Goal: Find specific page/section: Find specific page/section

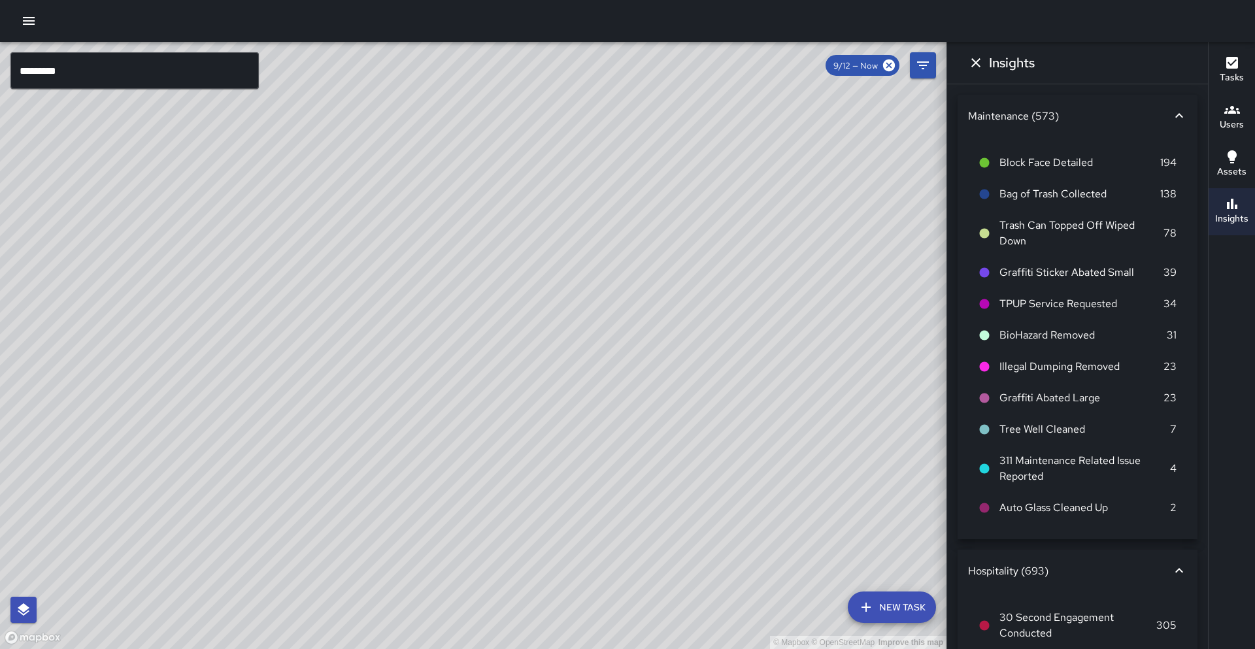
click at [799, 649] on div "© Mapbox © OpenStreetMap Improve this map" at bounding box center [473, 345] width 947 height 607
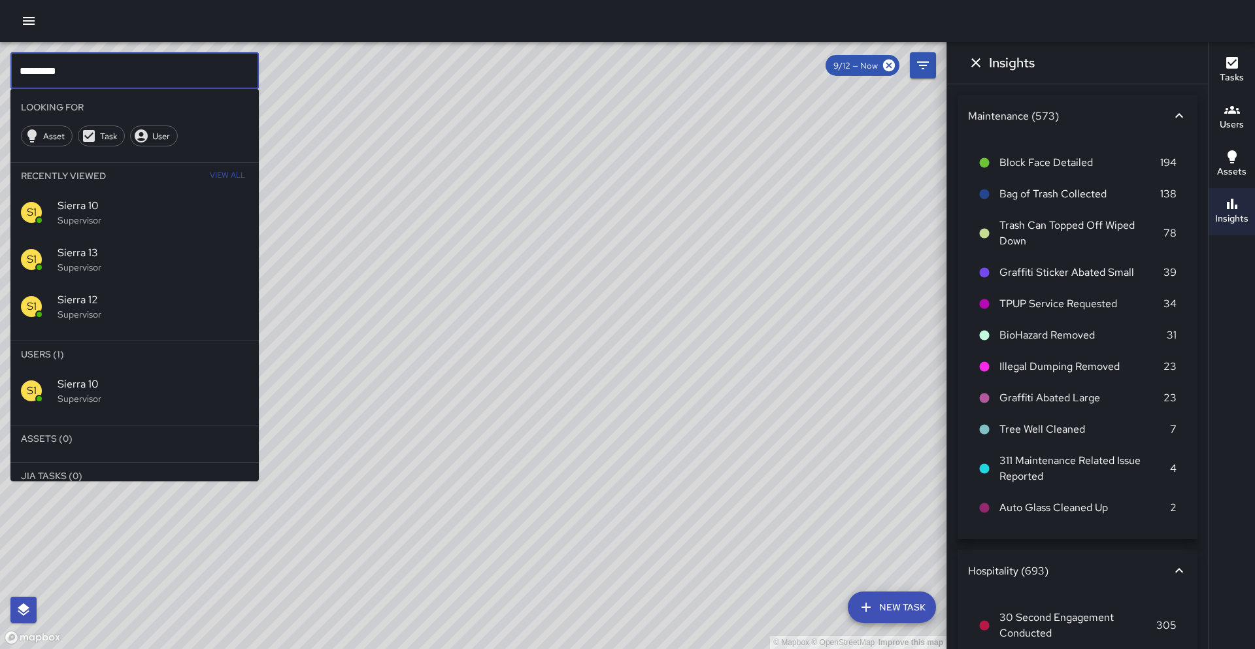
click at [120, 61] on input "*********" at bounding box center [134, 70] width 248 height 37
click at [138, 379] on span "Sierra 10" at bounding box center [153, 385] width 191 height 16
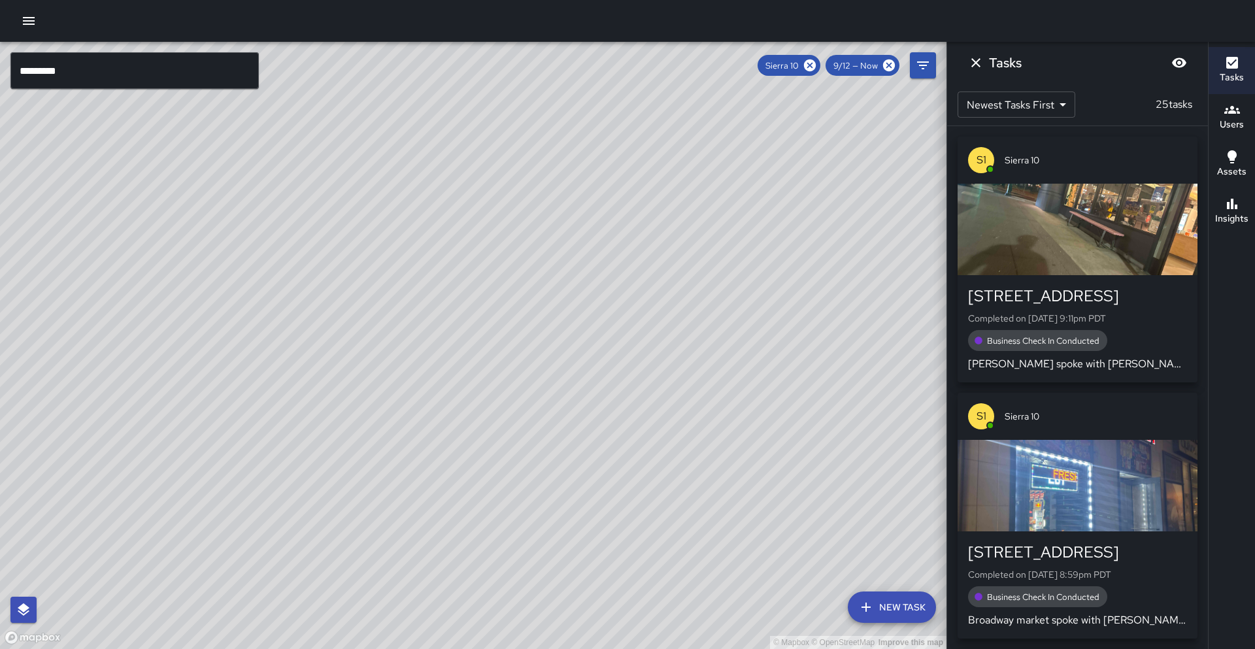
drag, startPoint x: 238, startPoint y: 404, endPoint x: 235, endPoint y: 390, distance: 14.1
click at [235, 390] on div "© Mapbox © OpenStreetMap Improve this map" at bounding box center [473, 345] width 947 height 607
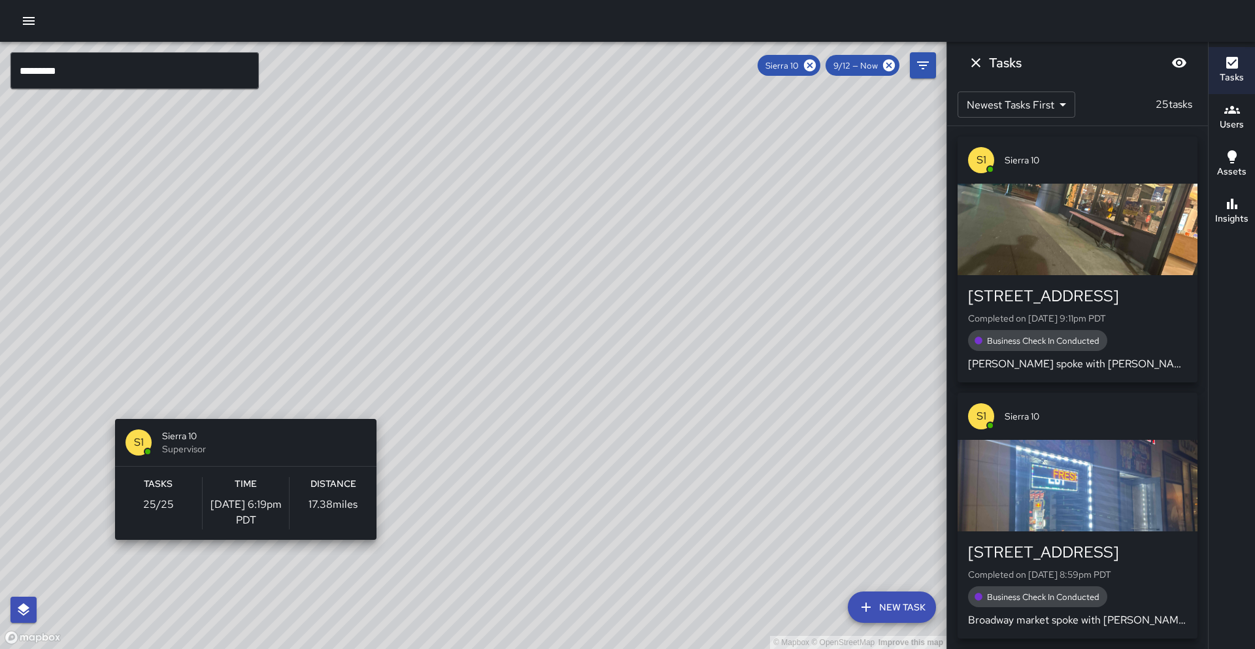
drag, startPoint x: 338, startPoint y: 271, endPoint x: 293, endPoint y: 369, distance: 108.5
click at [239, 413] on div "© Mapbox © OpenStreetMap Improve this map S1 Sierra 10 Supervisor Tasks 25 / 25…" at bounding box center [473, 345] width 947 height 607
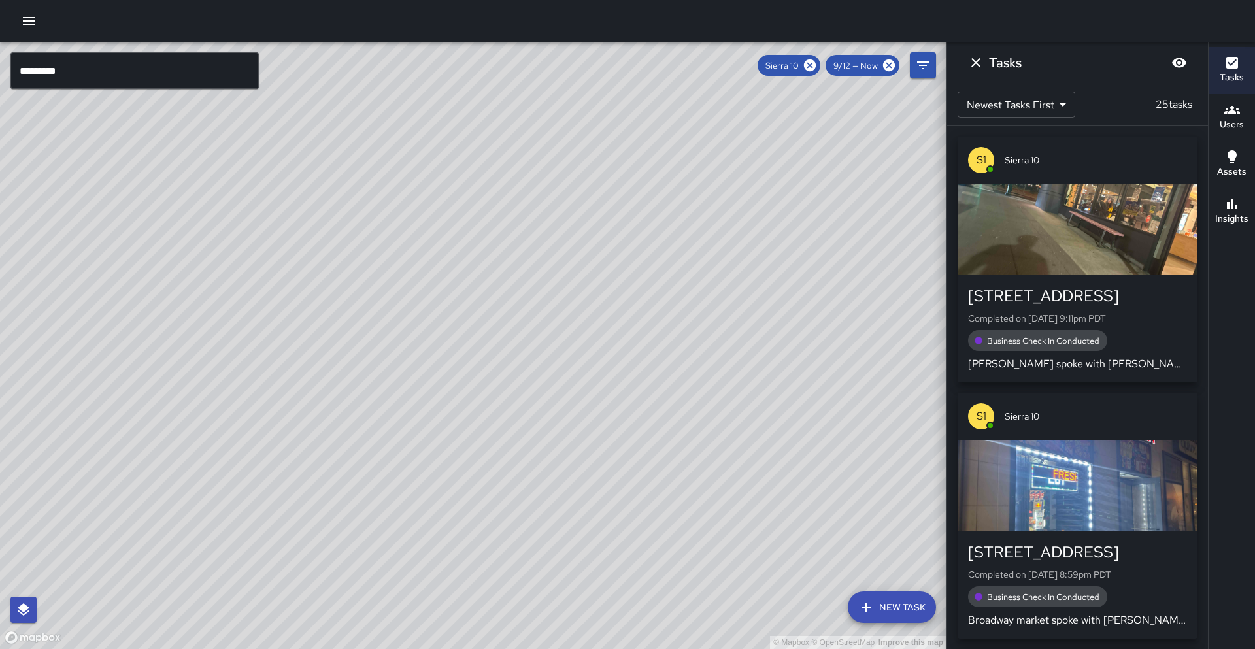
drag, startPoint x: 336, startPoint y: 325, endPoint x: 388, endPoint y: 266, distance: 78.7
click at [388, 266] on div "© Mapbox © OpenStreetMap Improve this map" at bounding box center [473, 345] width 947 height 607
drag, startPoint x: 220, startPoint y: 505, endPoint x: 250, endPoint y: 468, distance: 47.9
click at [249, 484] on div "© Mapbox © OpenStreetMap Improve this map" at bounding box center [473, 345] width 947 height 607
drag, startPoint x: 230, startPoint y: 290, endPoint x: 211, endPoint y: 273, distance: 25.5
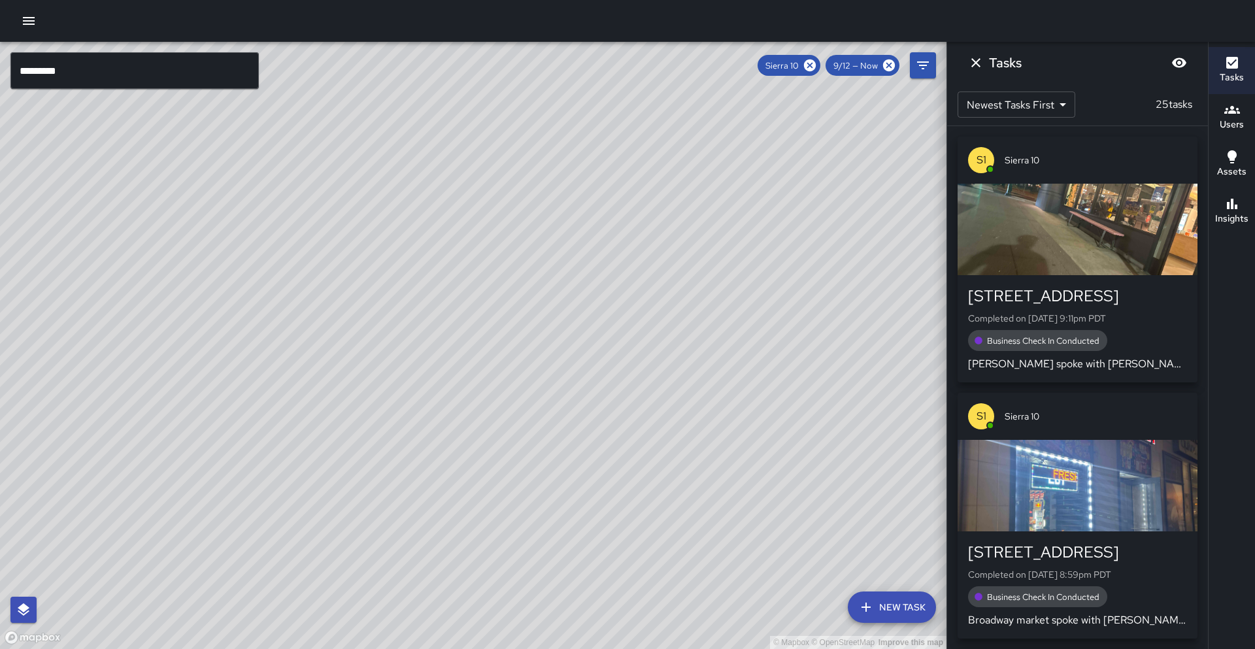
click at [211, 273] on div "© Mapbox © OpenStreetMap Improve this map" at bounding box center [473, 345] width 947 height 607
drag, startPoint x: 398, startPoint y: 283, endPoint x: 389, endPoint y: 297, distance: 16.7
click at [389, 297] on div "© Mapbox © OpenStreetMap Improve this map" at bounding box center [473, 345] width 947 height 607
drag, startPoint x: 406, startPoint y: 338, endPoint x: 383, endPoint y: 341, distance: 23.0
click at [383, 341] on div "© Mapbox © OpenStreetMap Improve this map" at bounding box center [473, 345] width 947 height 607
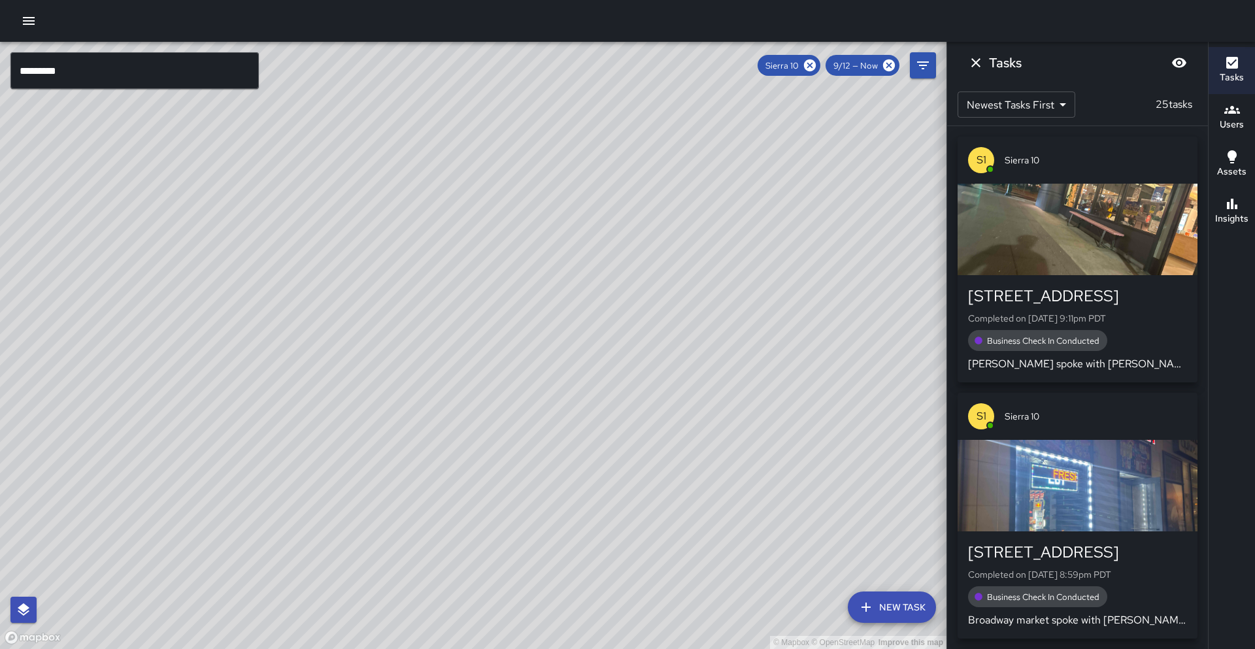
drag, startPoint x: 422, startPoint y: 274, endPoint x: 358, endPoint y: 443, distance: 181.1
click at [358, 443] on div "© Mapbox © OpenStreetMap Improve this map" at bounding box center [473, 345] width 947 height 607
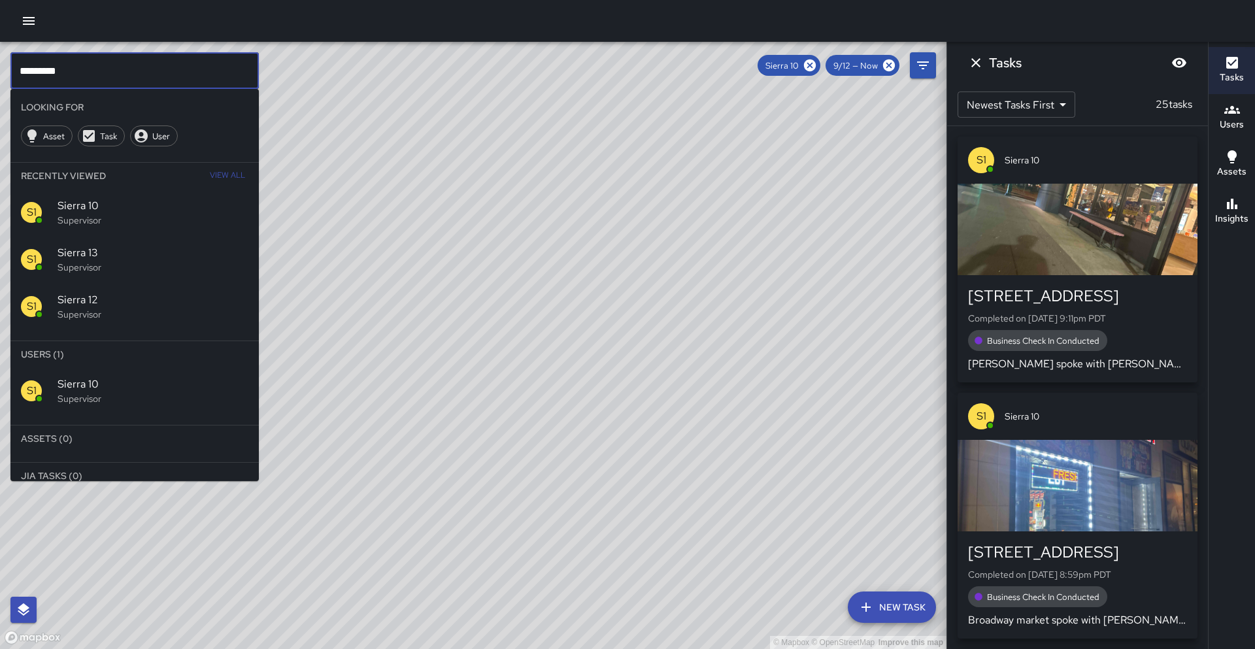
drag, startPoint x: 97, startPoint y: 54, endPoint x: 85, endPoint y: 66, distance: 17.1
click at [97, 54] on input "*********" at bounding box center [134, 70] width 248 height 37
click at [85, 66] on input "*********" at bounding box center [134, 70] width 248 height 37
click at [812, 67] on icon at bounding box center [810, 65] width 14 height 14
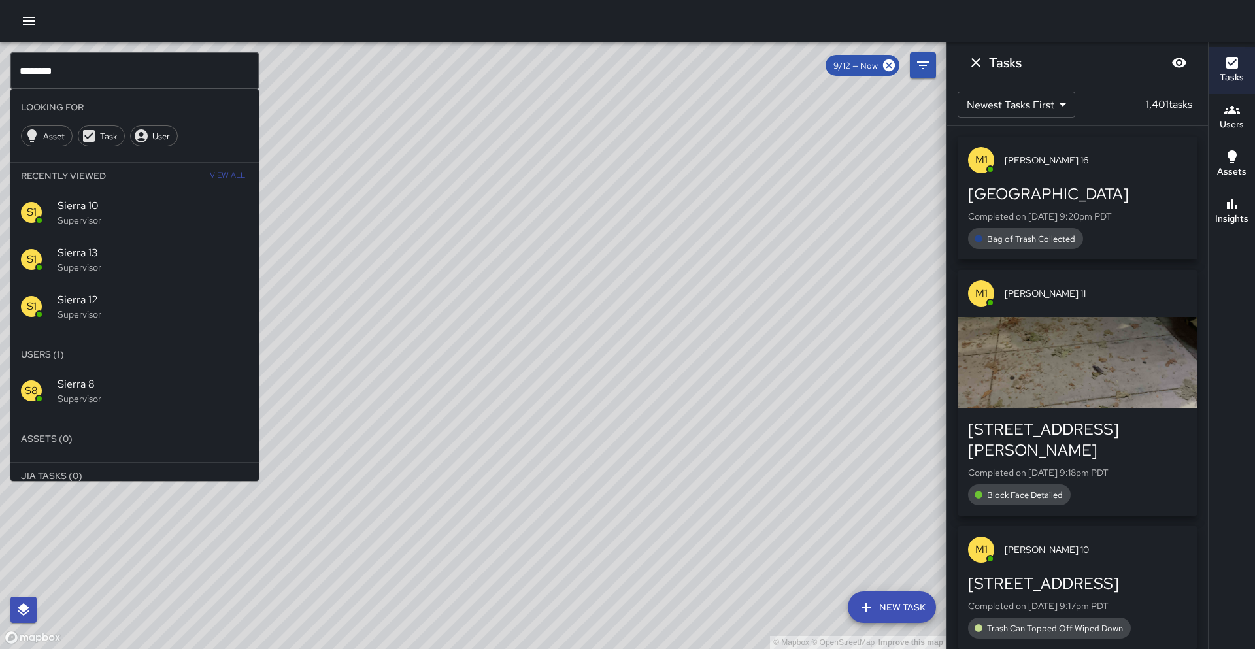
click at [101, 401] on p "Supervisor" at bounding box center [153, 398] width 191 height 13
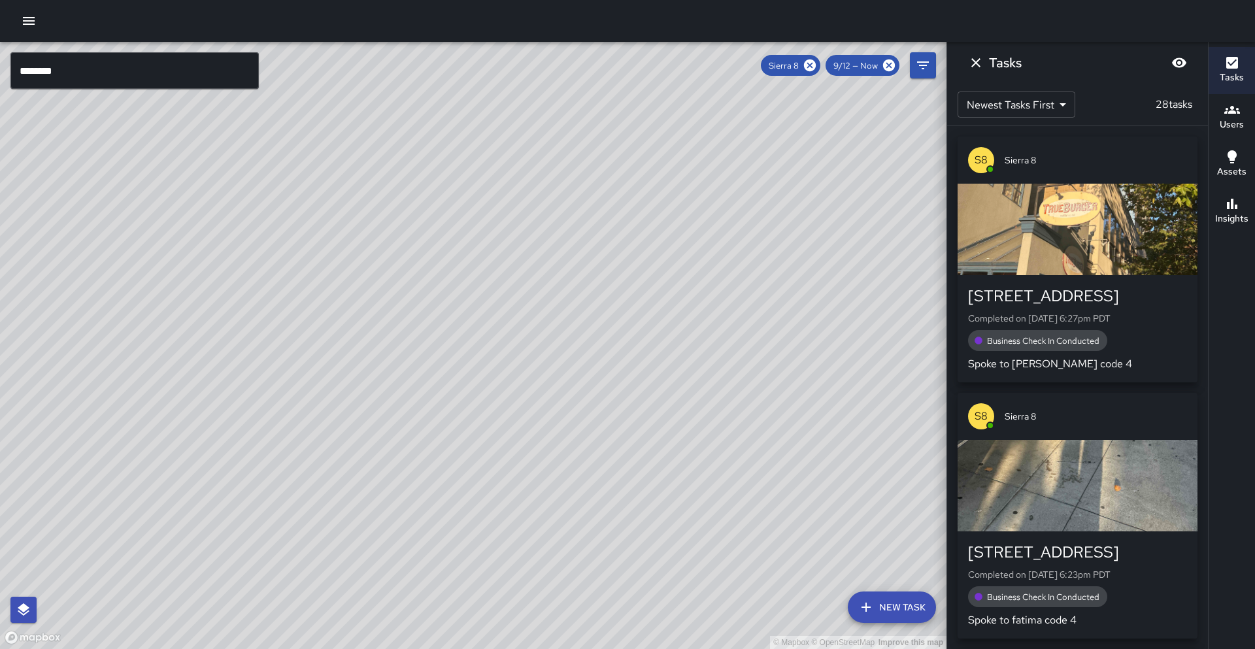
drag, startPoint x: 368, startPoint y: 265, endPoint x: 173, endPoint y: 507, distance: 310.6
click at [173, 507] on div "© Mapbox © OpenStreetMap Improve this map" at bounding box center [473, 345] width 947 height 607
click at [1229, 199] on icon "button" at bounding box center [1233, 204] width 16 height 16
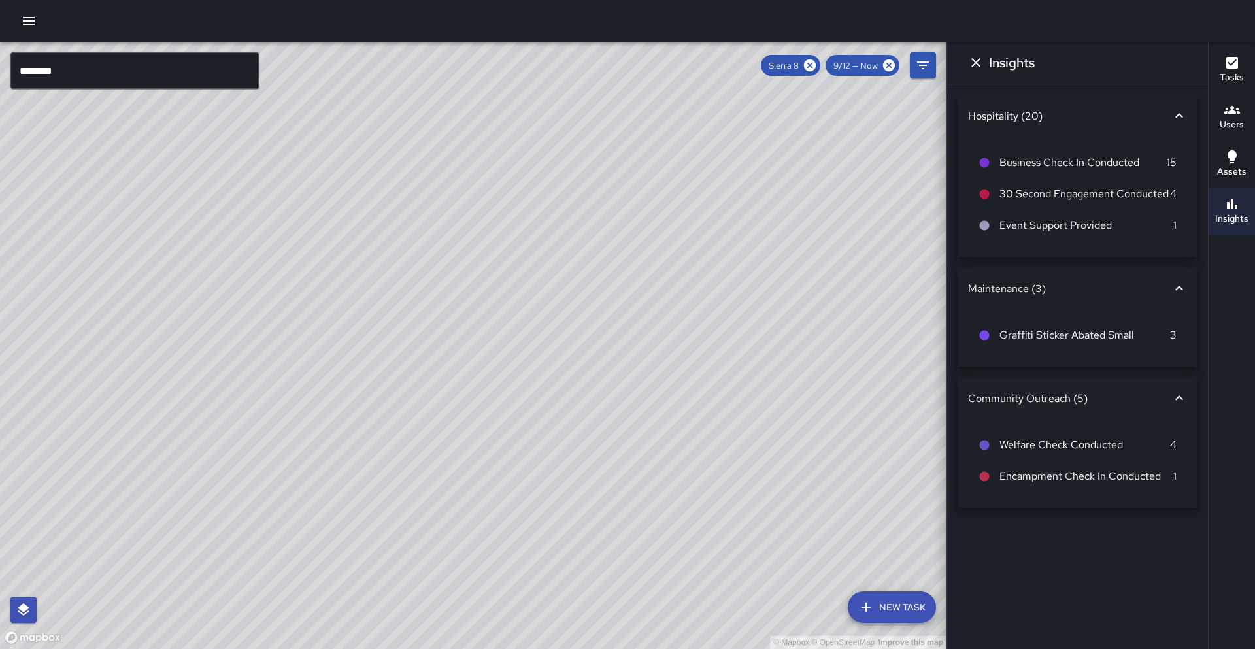
click at [974, 59] on icon "Dismiss" at bounding box center [976, 62] width 9 height 9
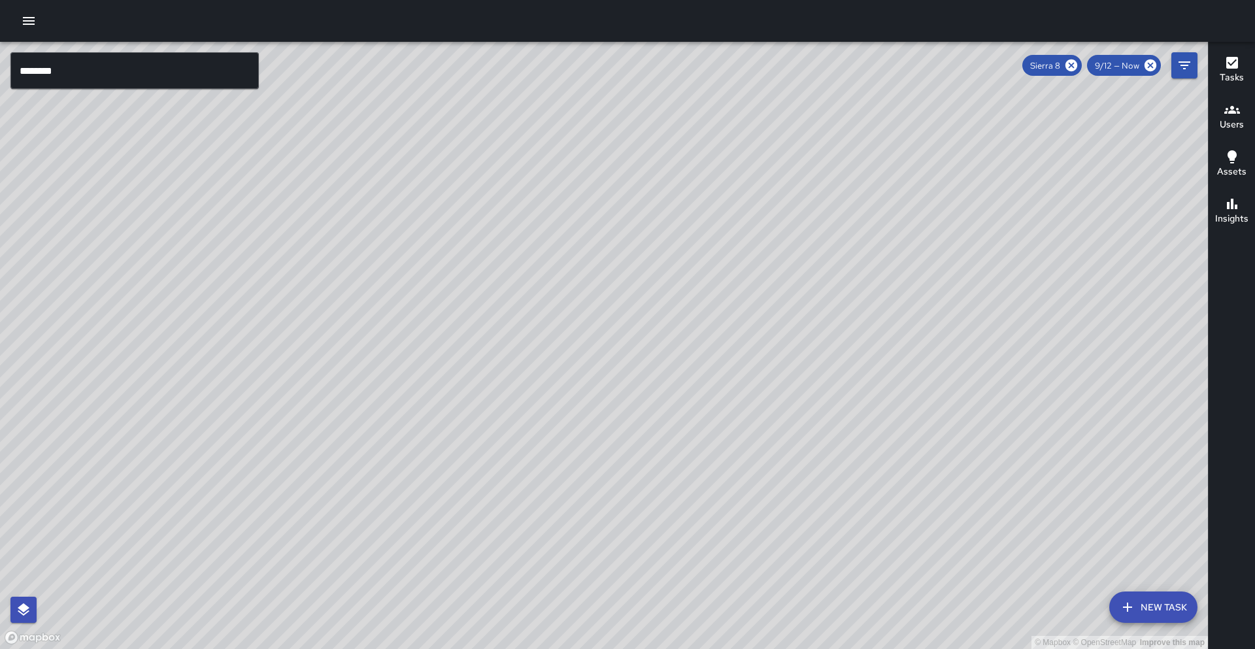
drag, startPoint x: 479, startPoint y: 248, endPoint x: 509, endPoint y: 217, distance: 43.0
click at [509, 217] on div "© Mapbox © OpenStreetMap Improve this map" at bounding box center [604, 345] width 1208 height 607
drag, startPoint x: 513, startPoint y: 170, endPoint x: 509, endPoint y: 131, distance: 38.8
click at [509, 131] on div "© Mapbox © OpenStreetMap Improve this map" at bounding box center [604, 345] width 1208 height 607
drag, startPoint x: 511, startPoint y: 169, endPoint x: 486, endPoint y: 204, distance: 43.2
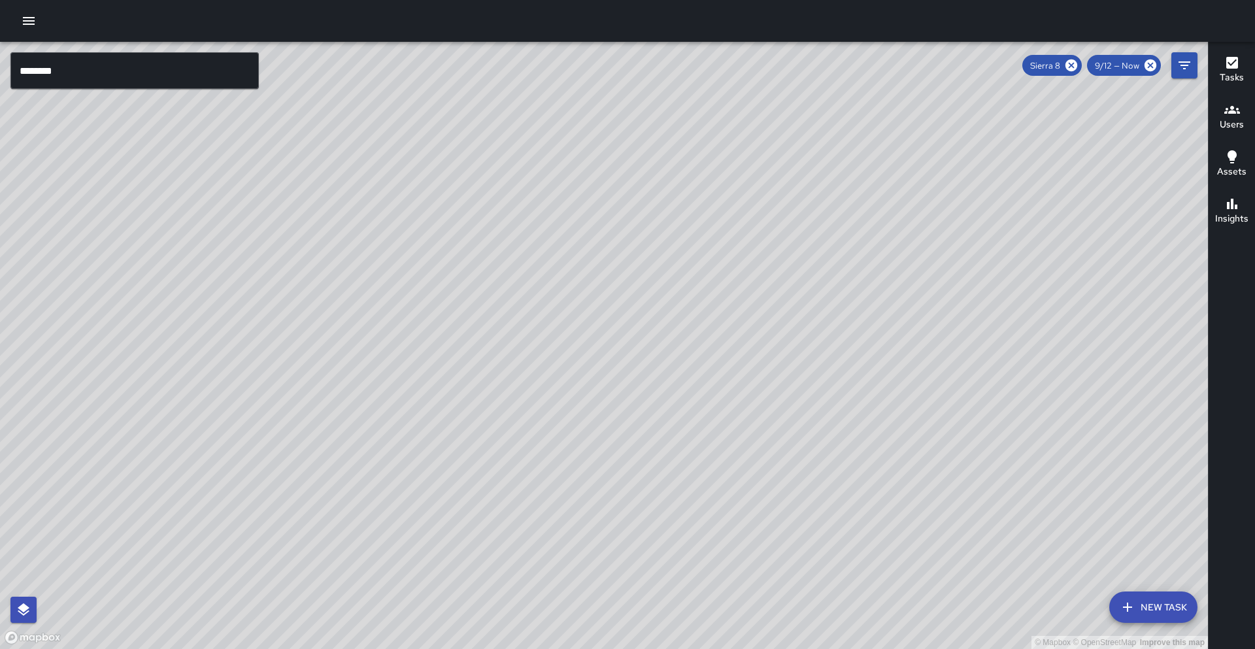
click at [486, 204] on div "© Mapbox © OpenStreetMap Improve this map" at bounding box center [604, 345] width 1208 height 607
click at [1072, 64] on icon at bounding box center [1071, 65] width 14 height 14
click at [96, 73] on input "********" at bounding box center [134, 70] width 248 height 37
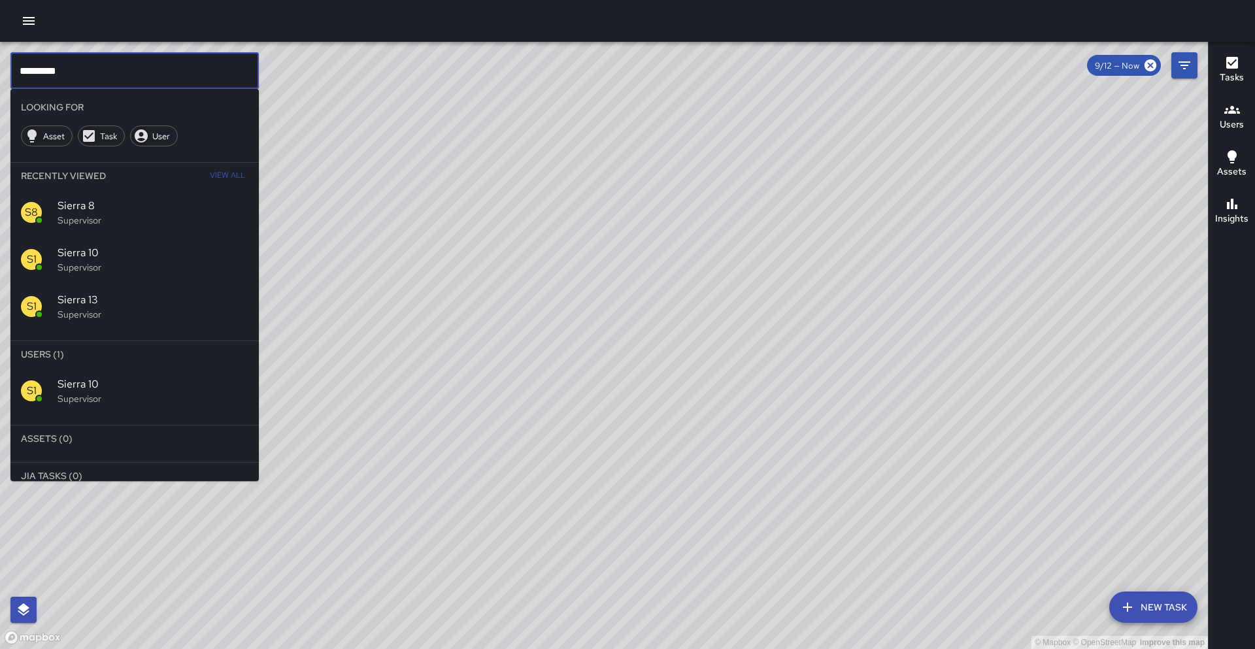
type input "*********"
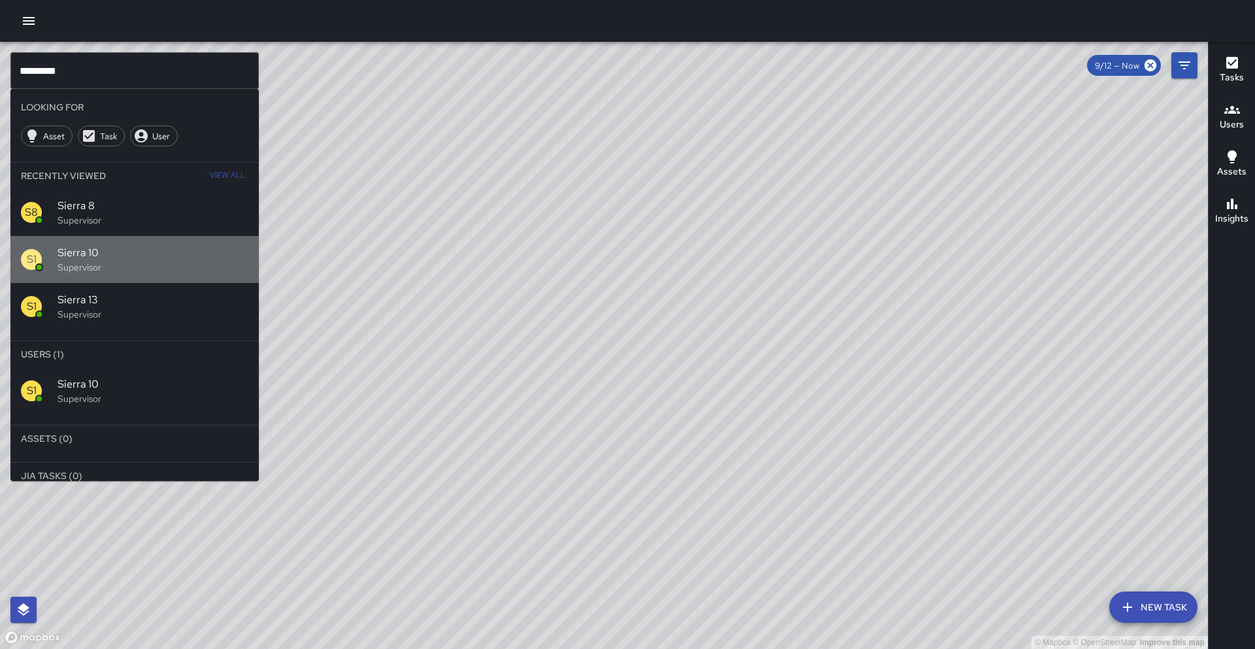
click at [110, 260] on span "Sierra 10" at bounding box center [153, 253] width 191 height 16
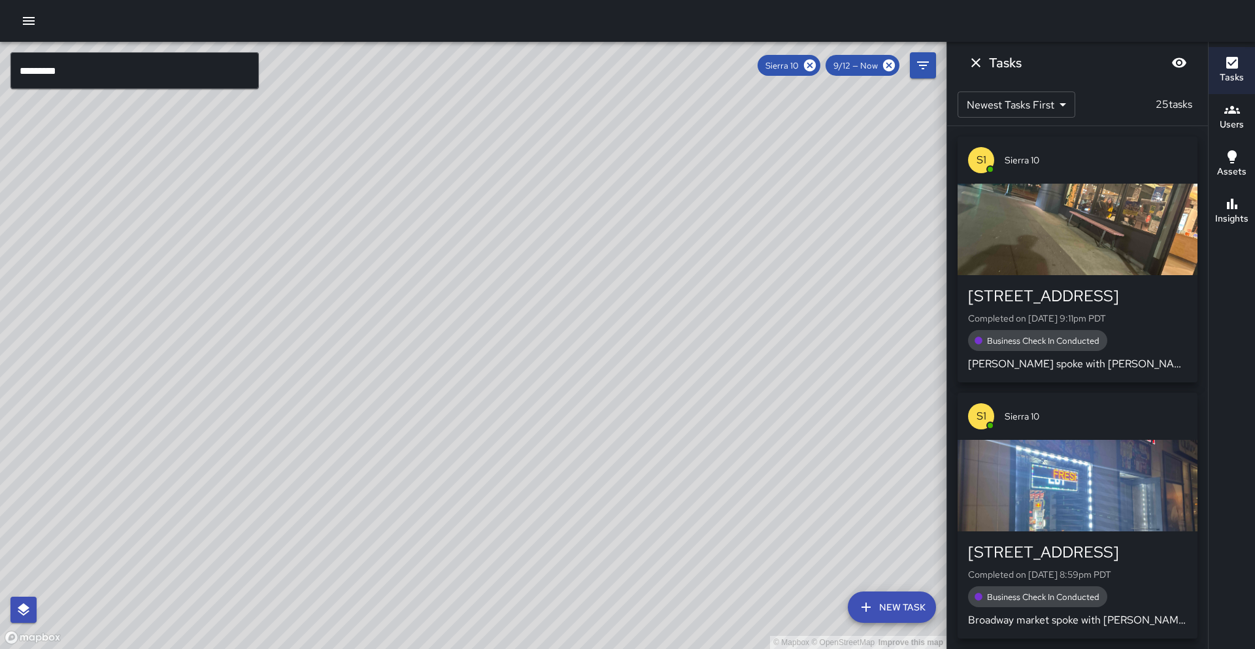
drag, startPoint x: 327, startPoint y: 295, endPoint x: 462, endPoint y: 199, distance: 165.6
click at [462, 199] on div "© Mapbox © OpenStreetMap Improve this map" at bounding box center [473, 345] width 947 height 607
drag, startPoint x: 214, startPoint y: 384, endPoint x: 318, endPoint y: 249, distance: 169.7
click at [318, 249] on div "© Mapbox © OpenStreetMap Improve this map" at bounding box center [473, 345] width 947 height 607
click at [814, 66] on icon at bounding box center [810, 65] width 12 height 12
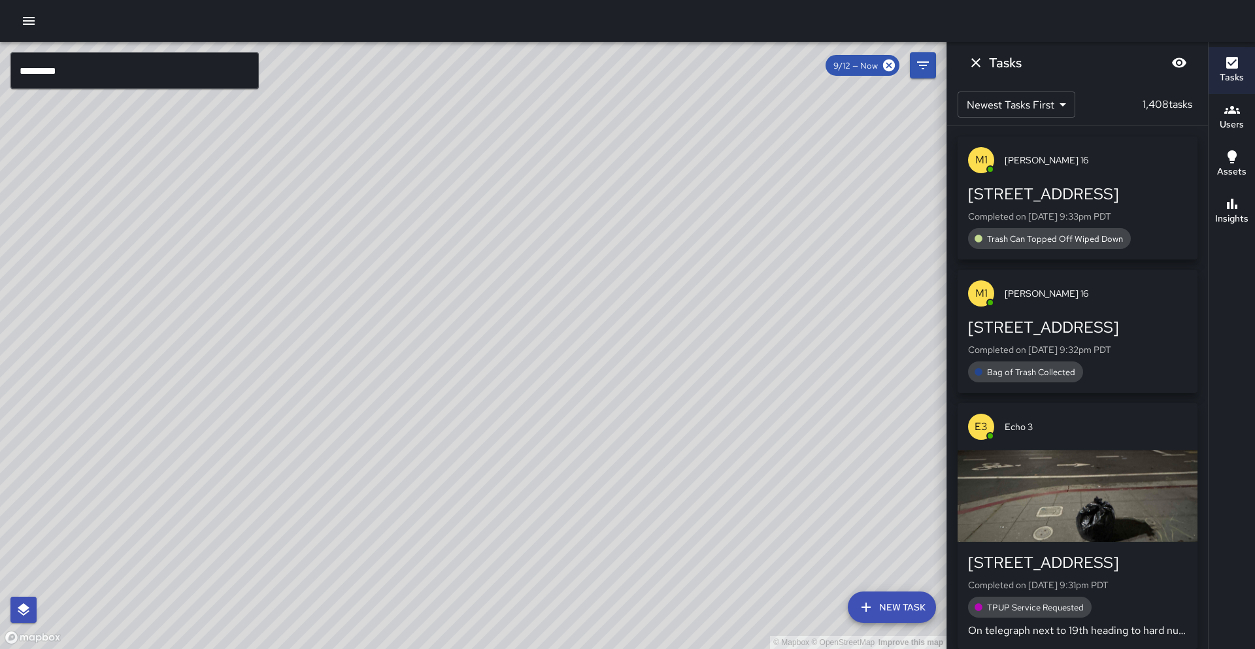
drag, startPoint x: 538, startPoint y: 418, endPoint x: 529, endPoint y: 456, distance: 38.4
click at [529, 456] on div "© Mapbox © OpenStreetMap Improve this map" at bounding box center [473, 345] width 947 height 607
drag, startPoint x: 558, startPoint y: 196, endPoint x: 200, endPoint y: 209, distance: 358.5
click at [200, 209] on div "© Mapbox © OpenStreetMap Improve this map" at bounding box center [473, 345] width 947 height 607
click at [685, 265] on div "© Mapbox © OpenStreetMap Improve this map" at bounding box center [473, 345] width 947 height 607
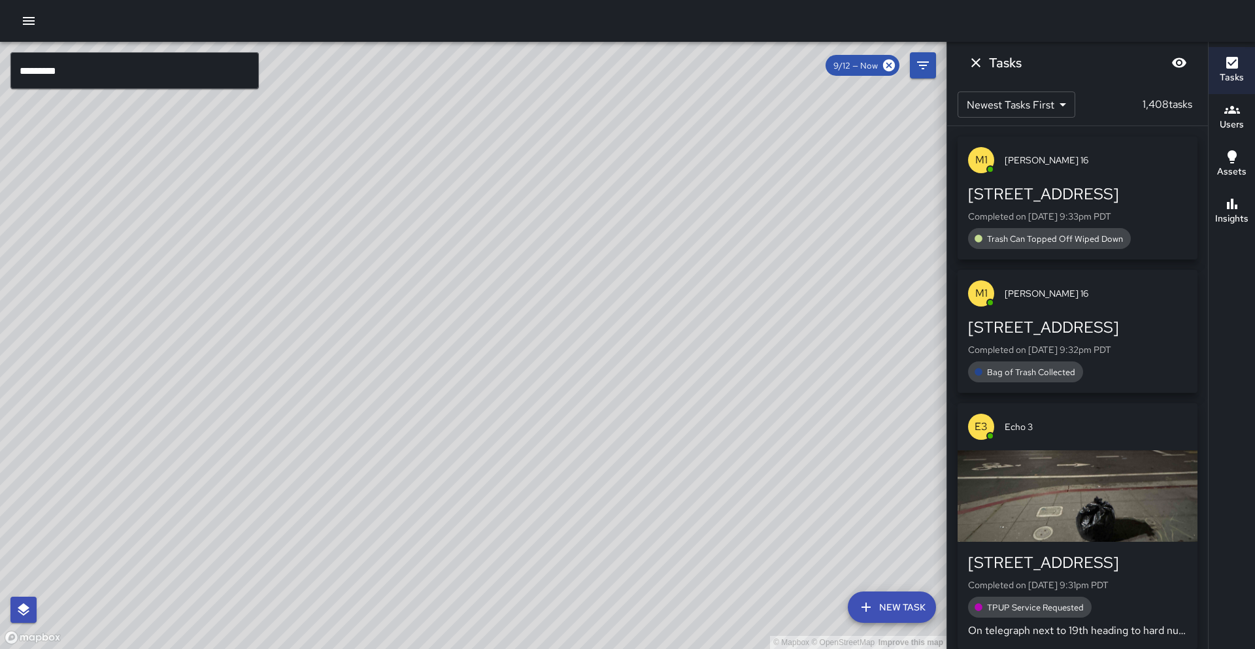
drag, startPoint x: 662, startPoint y: 271, endPoint x: 503, endPoint y: 311, distance: 163.2
click at [503, 311] on div "© Mapbox © OpenStreetMap Improve this map" at bounding box center [473, 345] width 947 height 607
